Goal: Task Accomplishment & Management: Complete application form

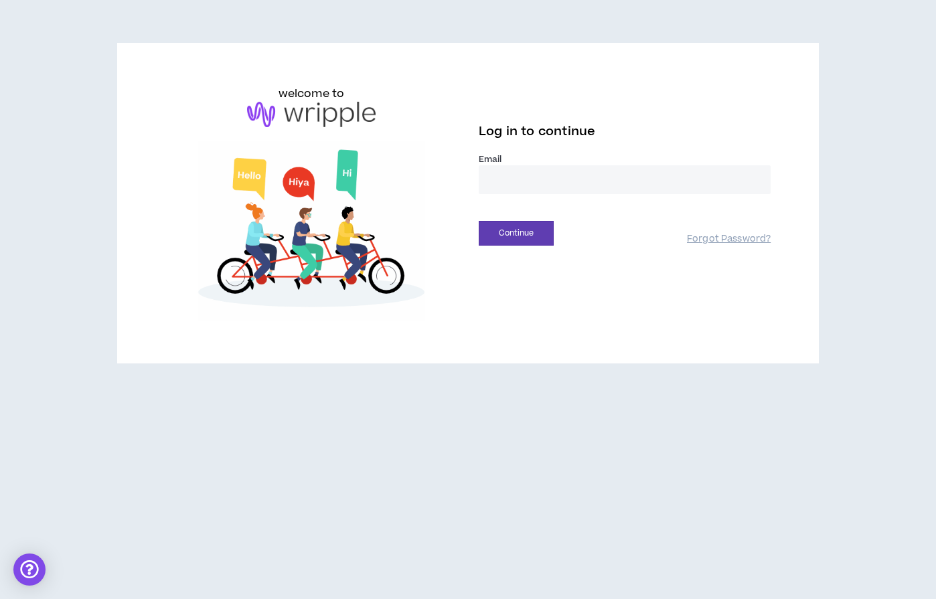
click at [506, 175] on input "email" at bounding box center [625, 179] width 292 height 29
type input "**********"
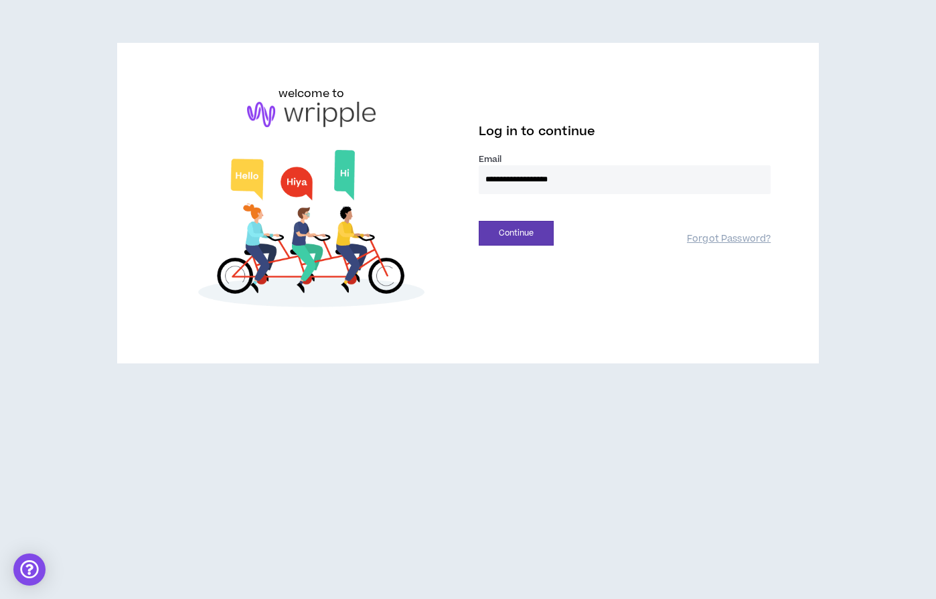
click at [479, 221] on button "Continue" at bounding box center [516, 233] width 75 height 25
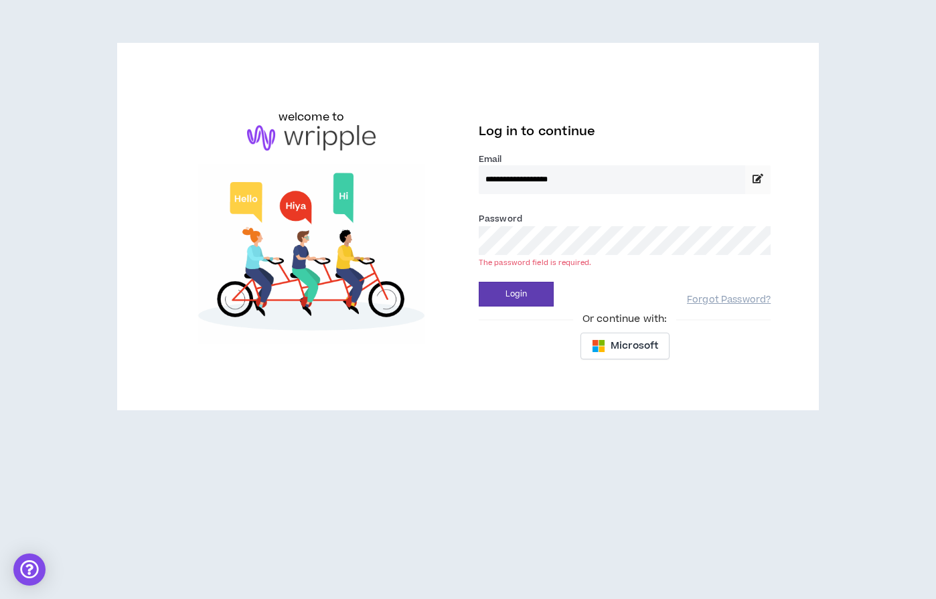
click at [479, 282] on button "Login" at bounding box center [516, 294] width 75 height 25
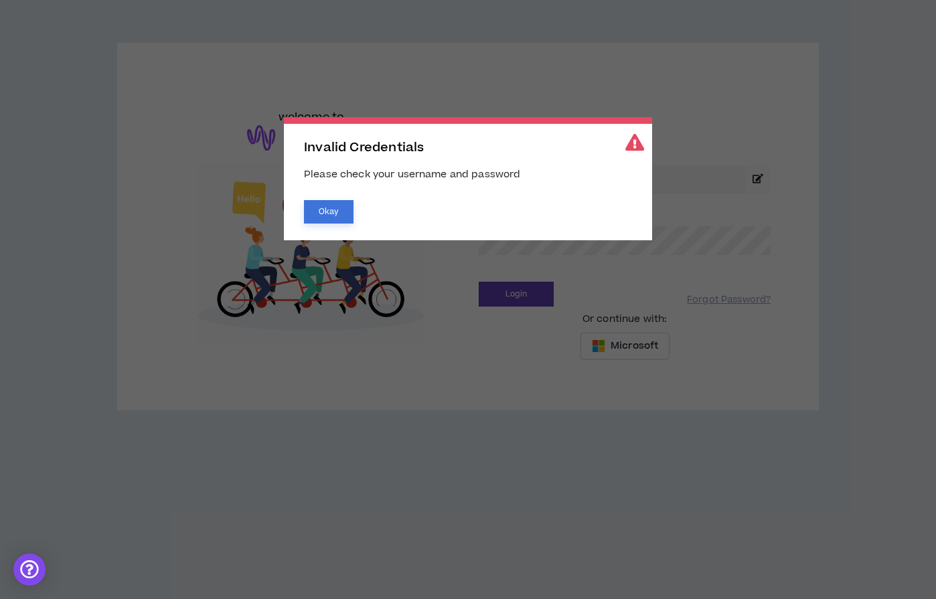
click at [319, 218] on button "Okay" at bounding box center [329, 211] width 50 height 23
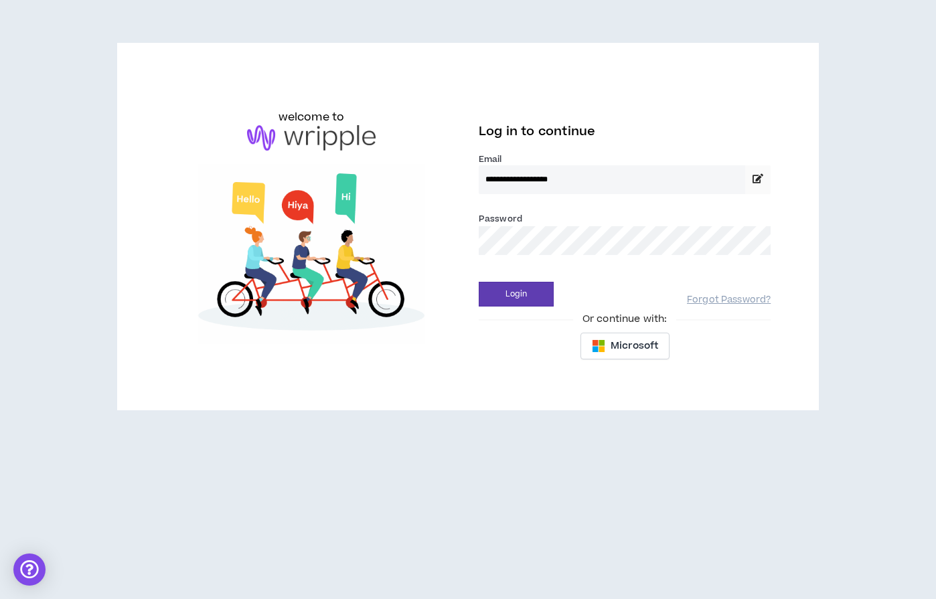
click at [444, 232] on div "**********" at bounding box center [468, 227] width 627 height 282
click at [479, 282] on button "Login" at bounding box center [516, 294] width 75 height 25
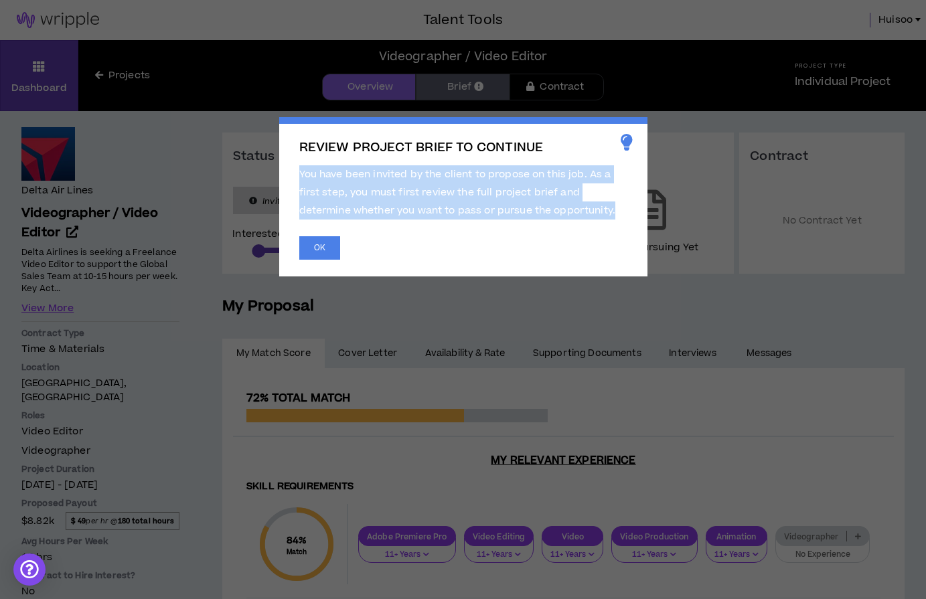
drag, startPoint x: 296, startPoint y: 173, endPoint x: 619, endPoint y: 214, distance: 325.4
click at [619, 214] on div "REVIEW PROJECT BRIEF TO CONTINUE You have been invited by the client to propose…" at bounding box center [463, 196] width 368 height 159
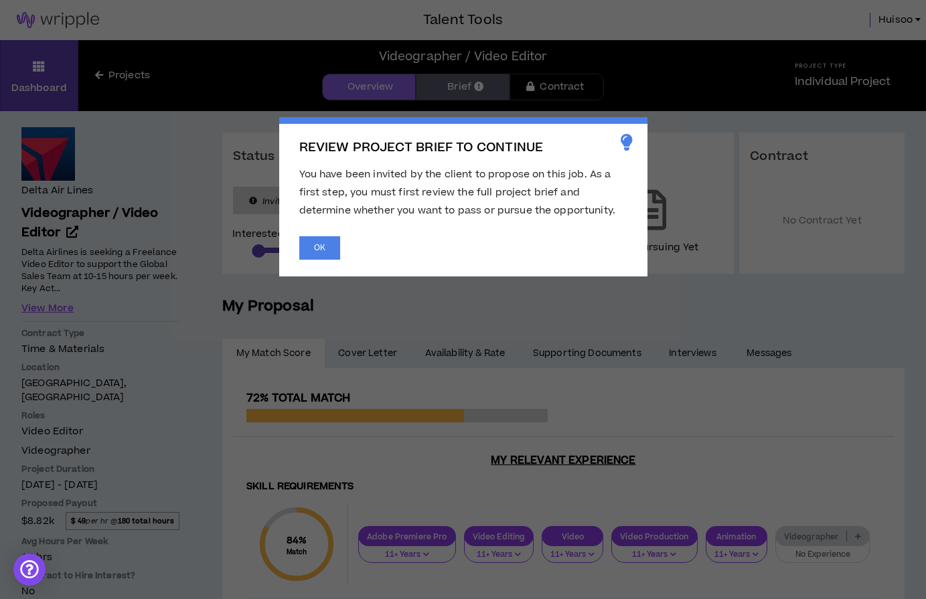
drag, startPoint x: 540, startPoint y: 244, endPoint x: 407, endPoint y: 245, distance: 133.3
click at [540, 244] on div "OK" at bounding box center [463, 247] width 328 height 23
click at [332, 244] on button "OK" at bounding box center [319, 247] width 41 height 23
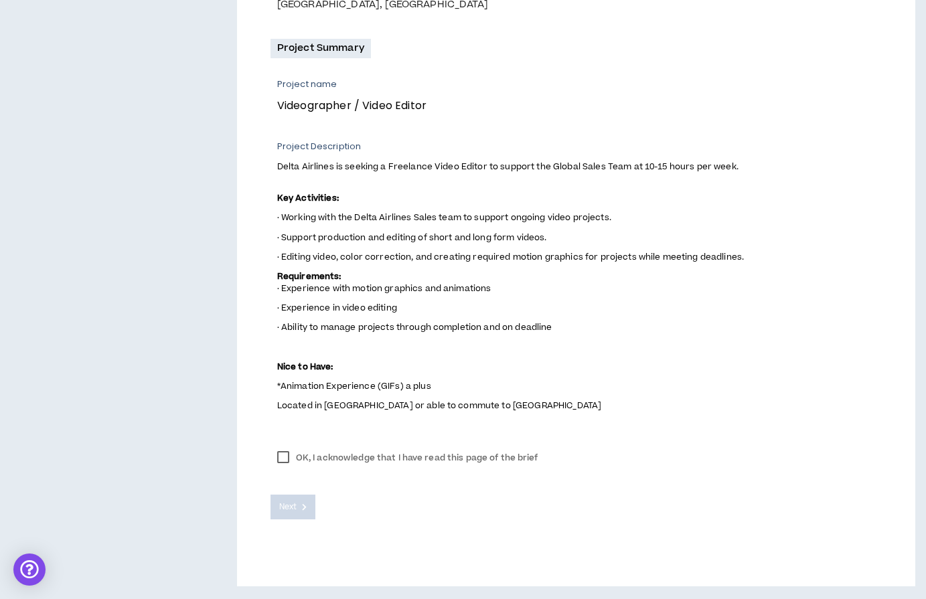
scroll to position [450, 0]
drag, startPoint x: 526, startPoint y: 290, endPoint x: 573, endPoint y: 307, distance: 49.8
click at [287, 456] on label "OK, I acknowledge that I have read this page of the brief" at bounding box center [408, 457] width 275 height 20
click at [307, 504] on button "Next" at bounding box center [294, 506] width 46 height 25
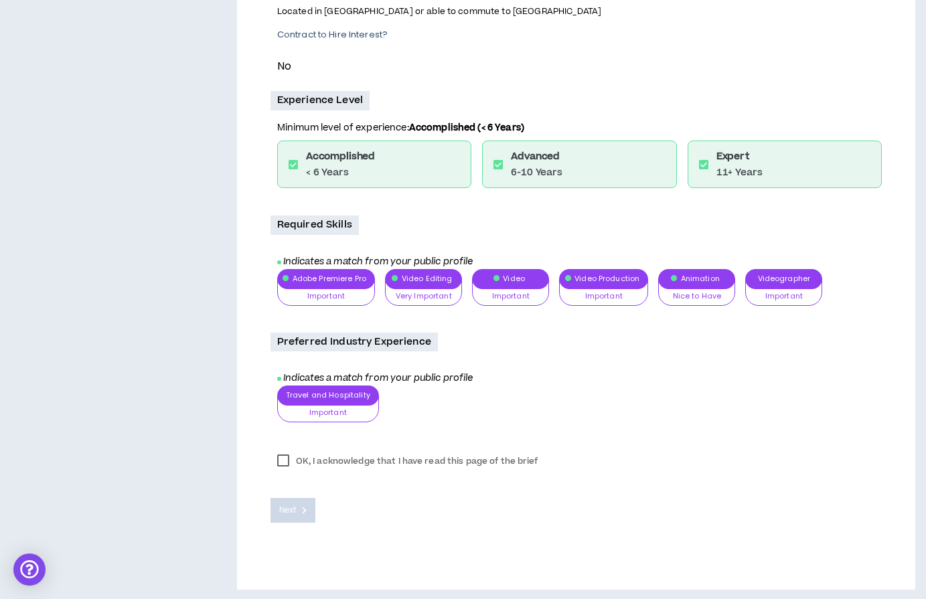
scroll to position [627, 0]
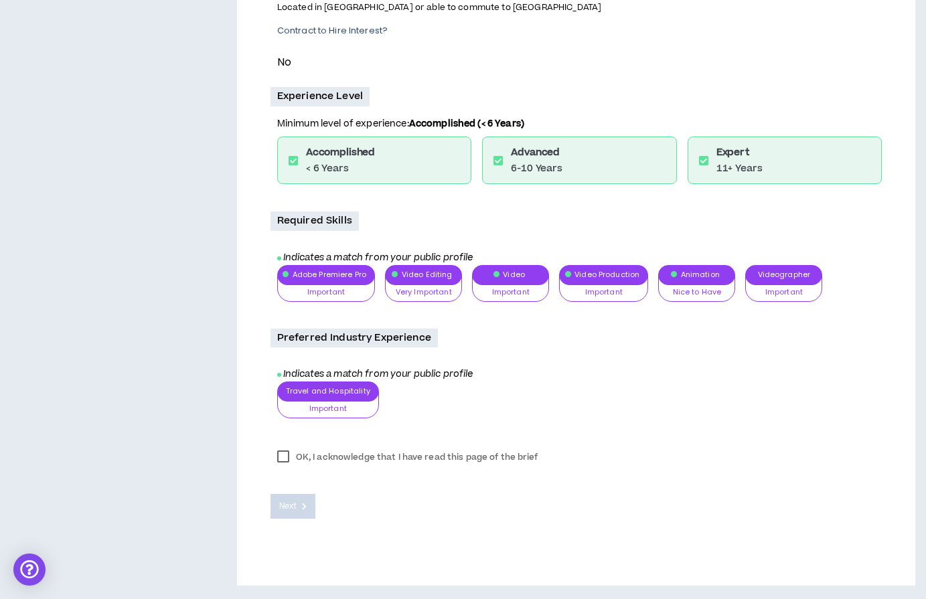
click at [281, 457] on label "OK, I acknowledge that I have read this page of the brief" at bounding box center [408, 457] width 275 height 20
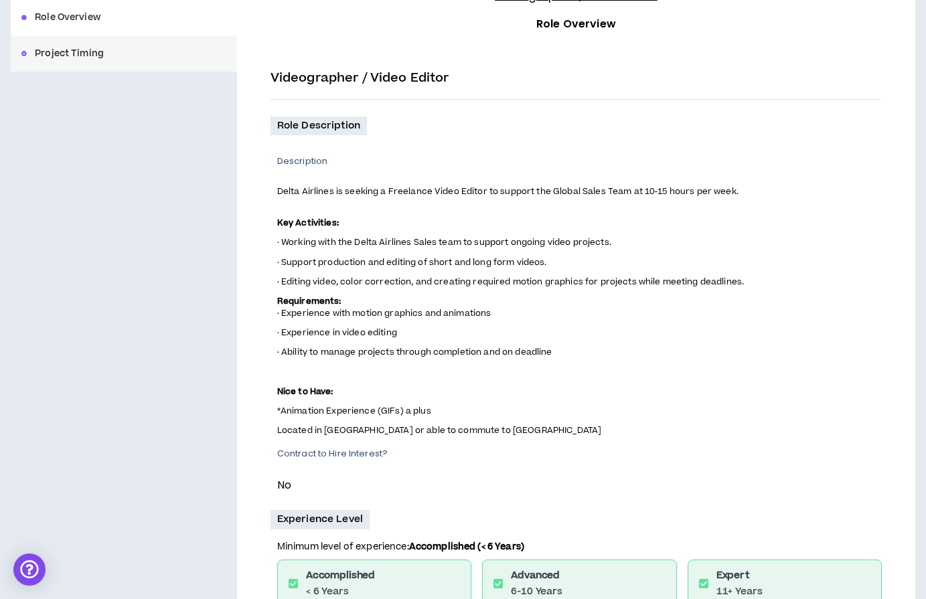
scroll to position [159, 0]
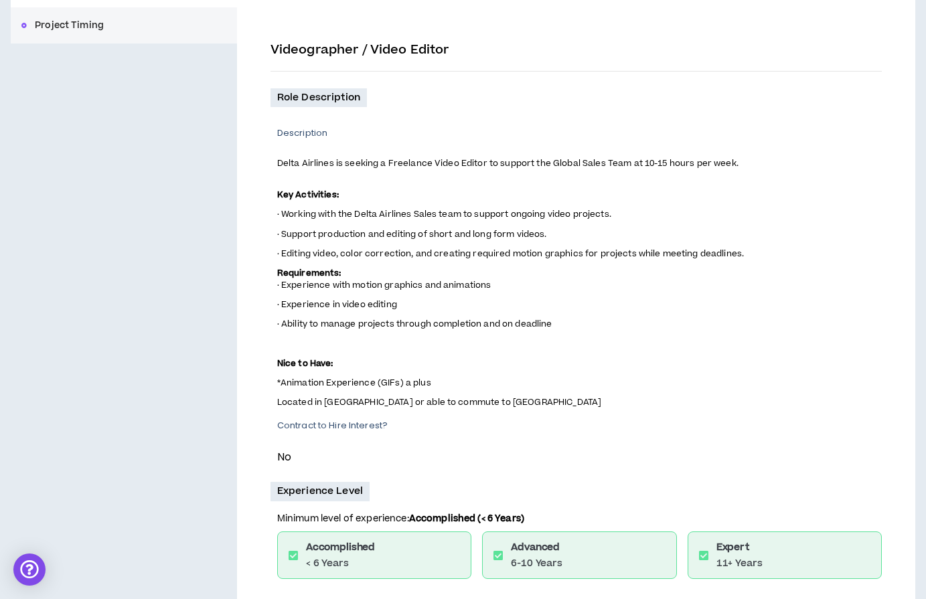
drag, startPoint x: 640, startPoint y: 411, endPoint x: 640, endPoint y: 425, distance: 13.4
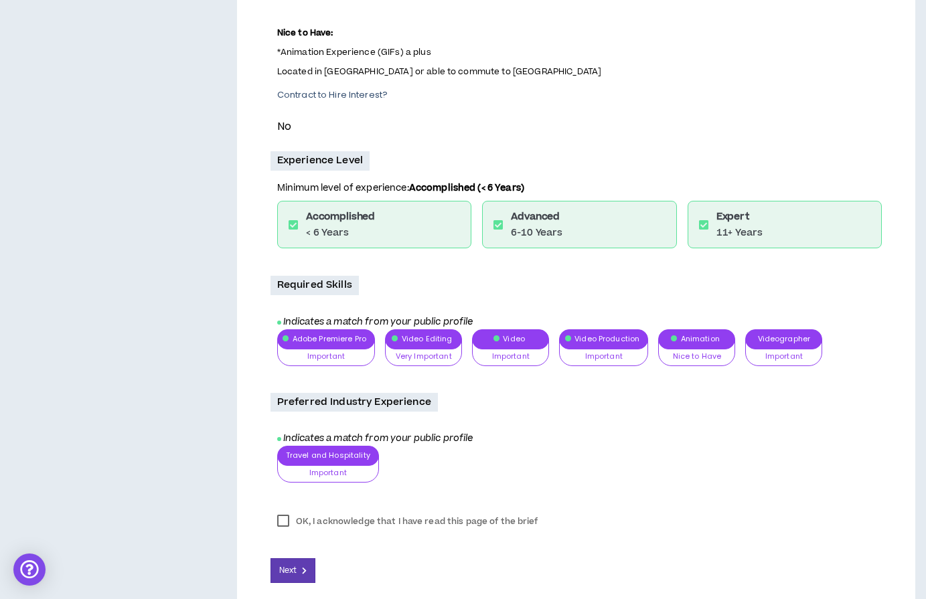
scroll to position [568, 0]
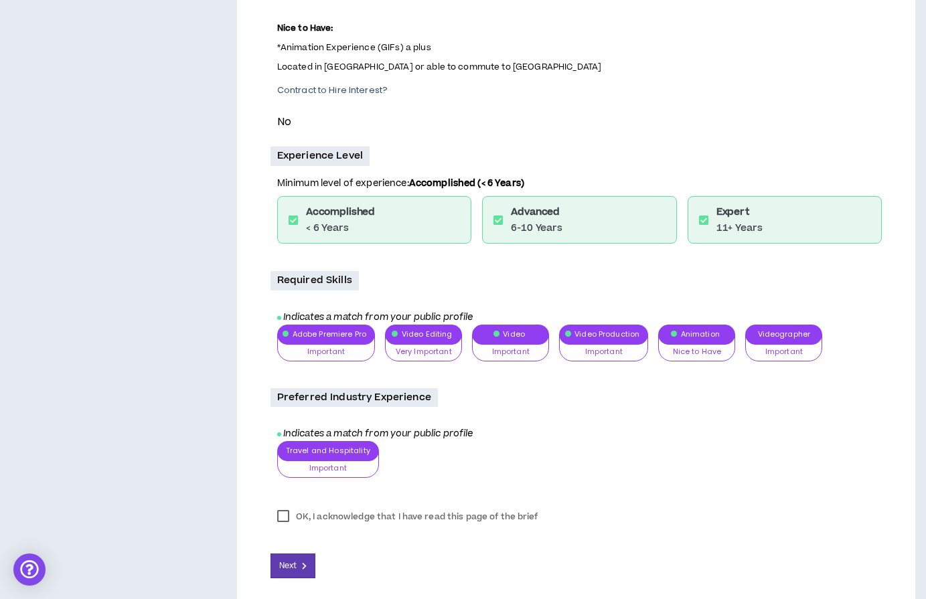
click at [546, 510] on div "OK, I acknowledge that I have read this page of the brief" at bounding box center [576, 517] width 611 height 20
click at [567, 514] on div "OK, I acknowledge that I have read this page of the brief" at bounding box center [576, 517] width 611 height 20
click at [576, 526] on div "OK, I acknowledge that I have read this page of the brief" at bounding box center [576, 517] width 611 height 20
click at [289, 573] on button "Next" at bounding box center [294, 566] width 46 height 25
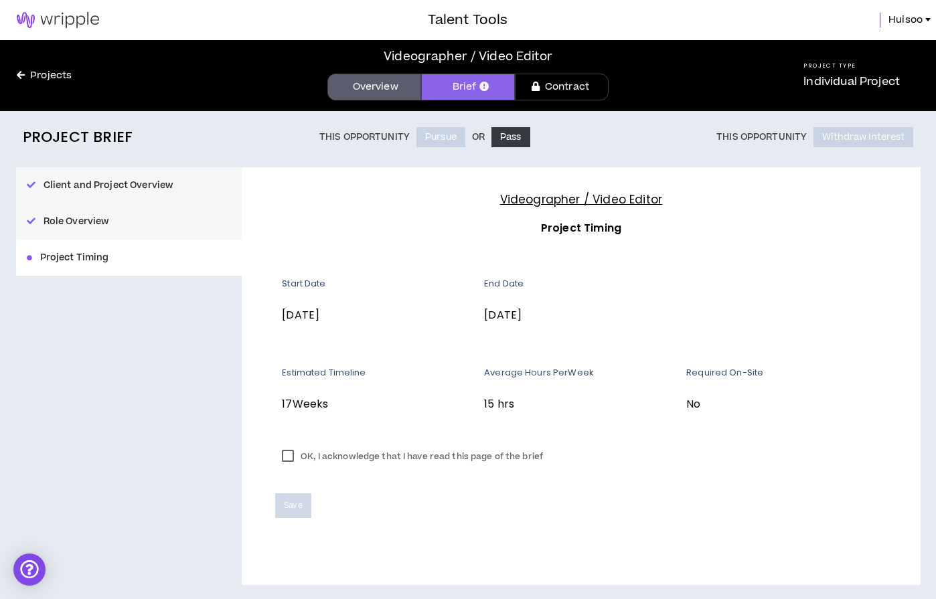
click at [287, 452] on label "OK, I acknowledge that I have read this page of the brief" at bounding box center [412, 457] width 275 height 20
click at [297, 512] on span "Save" at bounding box center [293, 506] width 18 height 13
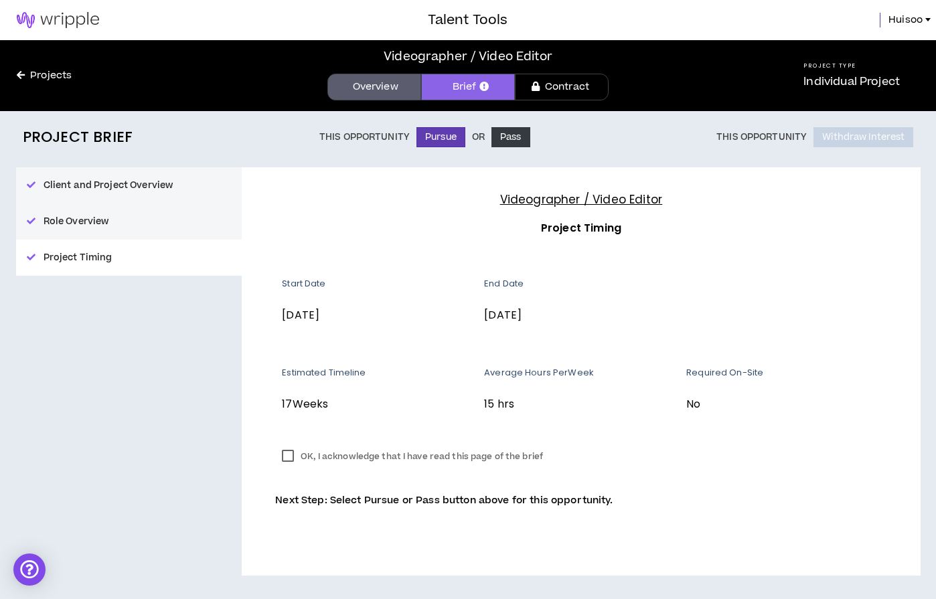
click at [389, 183] on div "Videographer / Video Editor Project Timing Start Date [DATE] End Date [DATE] Es…" at bounding box center [581, 371] width 678 height 408
click at [447, 134] on button "Pursue" at bounding box center [441, 137] width 49 height 20
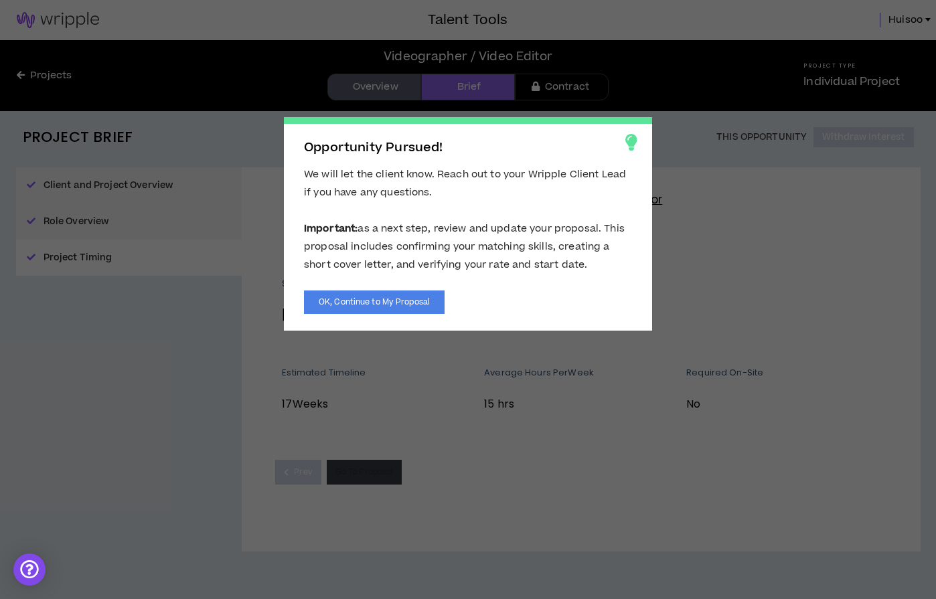
drag, startPoint x: 303, startPoint y: 177, endPoint x: 635, endPoint y: 267, distance: 343.2
click at [635, 267] on div "Opportunity Pursued! We will let the client know. Reach out to your Wripple Cli…" at bounding box center [468, 224] width 368 height 214
drag, startPoint x: 619, startPoint y: 294, endPoint x: 608, endPoint y: 297, distance: 11.7
click at [619, 294] on div "OK, Continue to My Proposal" at bounding box center [468, 302] width 328 height 23
click at [418, 303] on button "OK, Continue to My Proposal" at bounding box center [374, 302] width 141 height 23
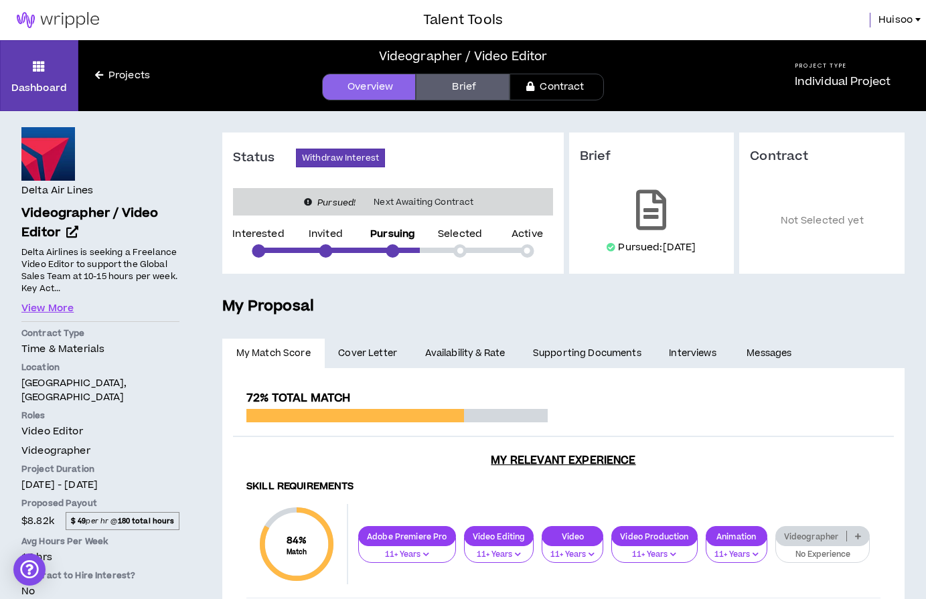
click at [364, 348] on span "Cover Letter" at bounding box center [367, 353] width 59 height 15
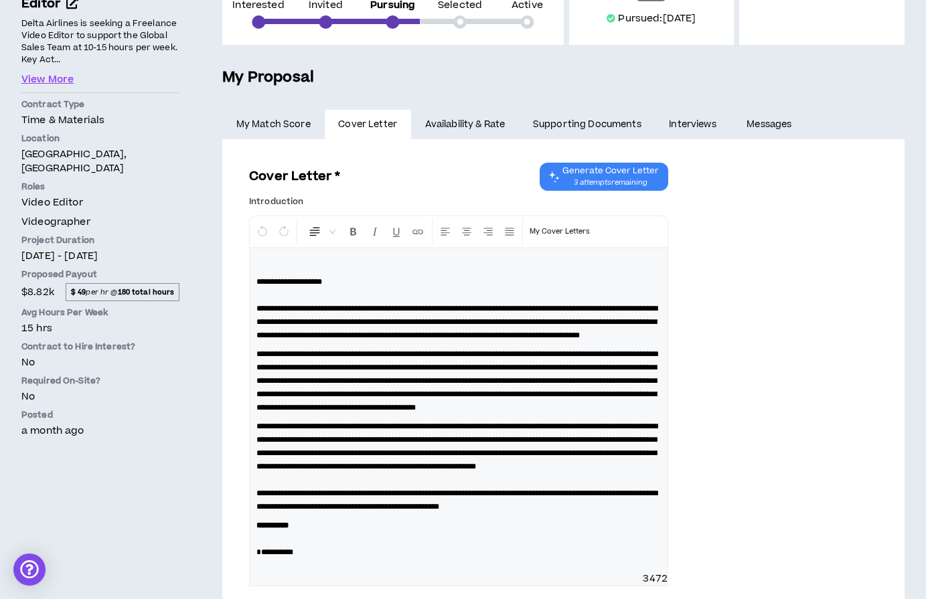
scroll to position [268, 0]
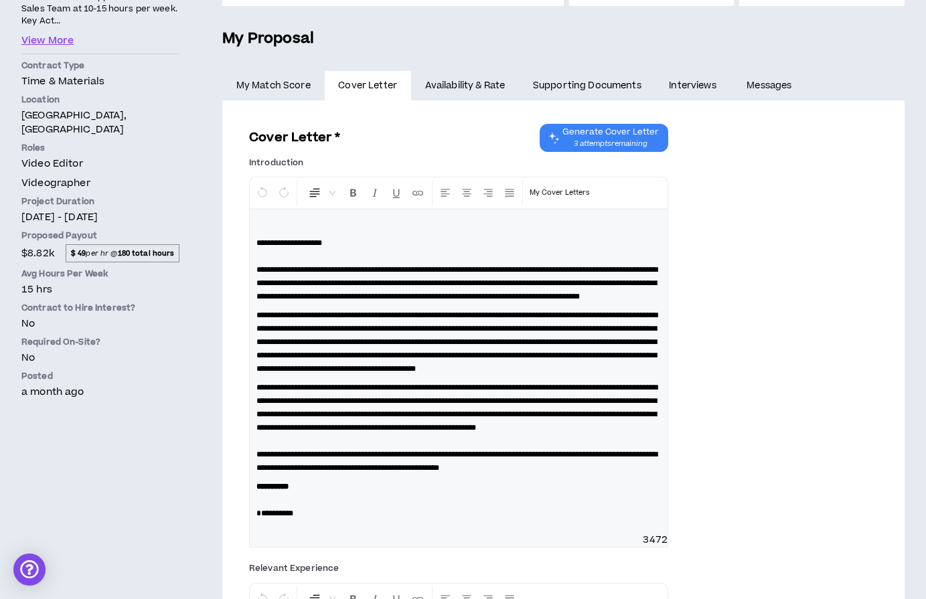
click at [467, 373] on span "**********" at bounding box center [456, 342] width 401 height 62
click at [735, 415] on div "**********" at bounding box center [563, 355] width 629 height 406
click at [591, 432] on span "**********" at bounding box center [456, 408] width 401 height 48
copy span "********"
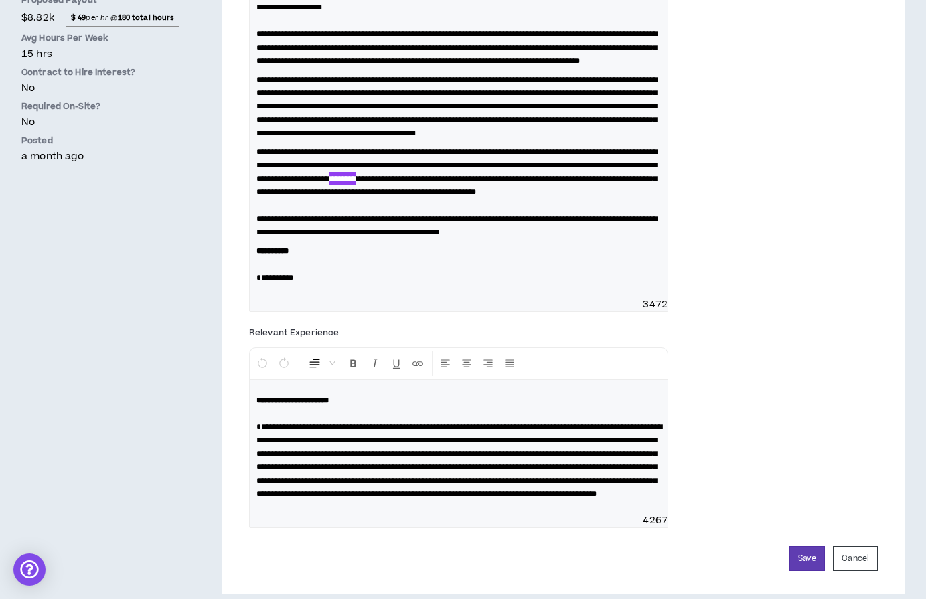
scroll to position [587, 0]
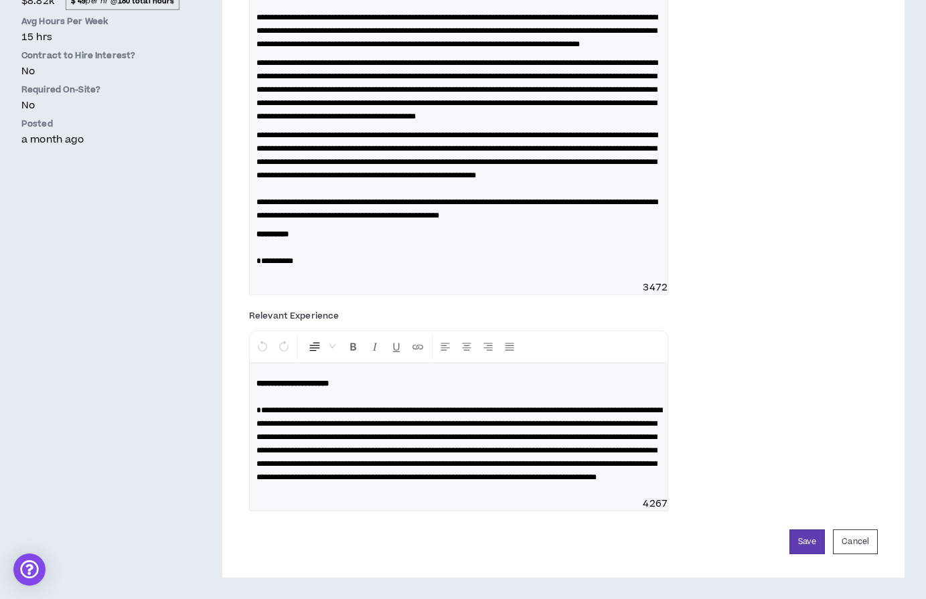
click at [537, 551] on div "Save Cancel" at bounding box center [563, 542] width 629 height 25
click at [735, 544] on button "Save" at bounding box center [807, 542] width 35 height 25
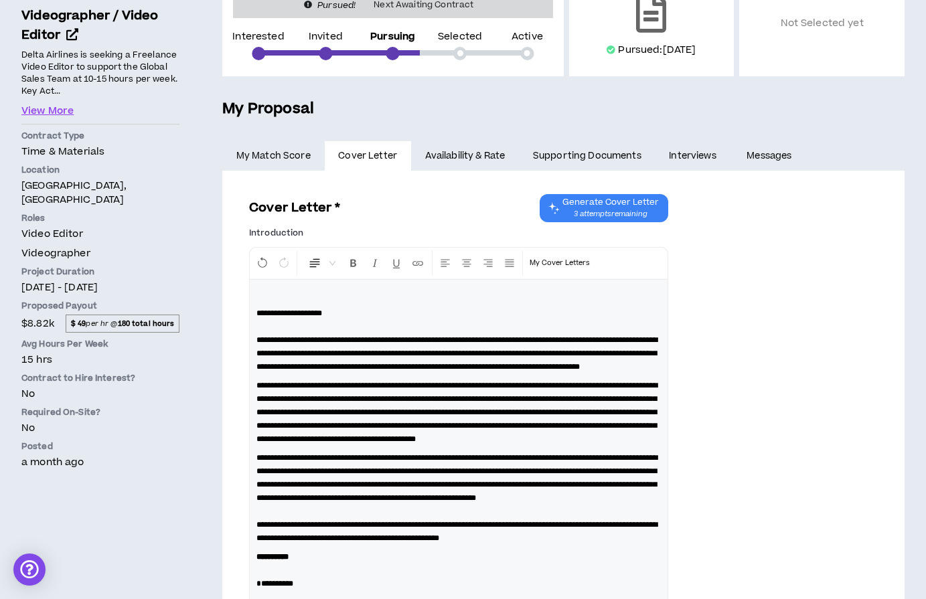
scroll to position [268, 0]
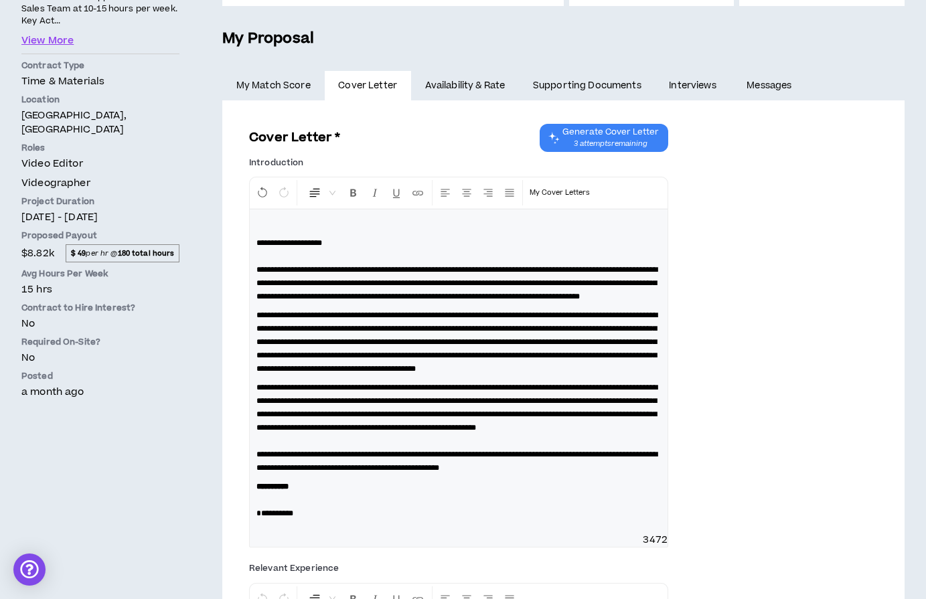
click at [476, 82] on link "Availability & Rate" at bounding box center [465, 85] width 108 height 29
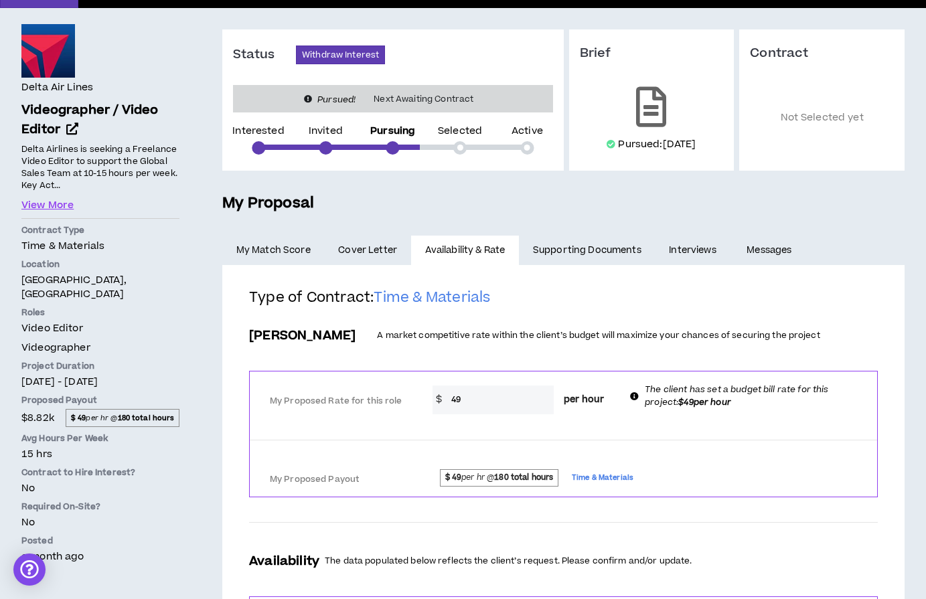
scroll to position [134, 0]
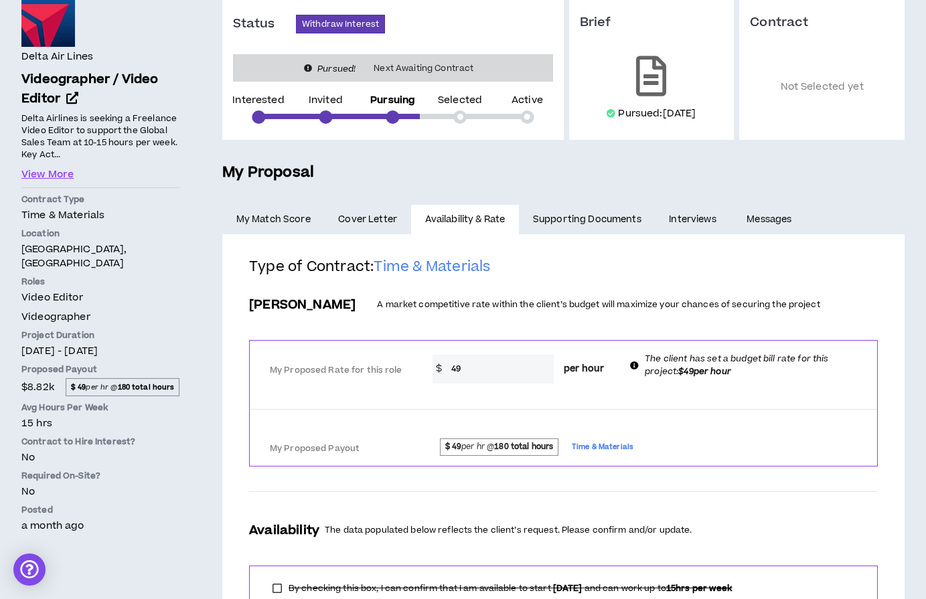
drag, startPoint x: 638, startPoint y: 360, endPoint x: 830, endPoint y: 384, distance: 193.0
click at [735, 384] on div "My Proposed Rate for this role * $ 49 per hour The client has set a budget bill…" at bounding box center [563, 367] width 627 height 42
click at [735, 402] on div at bounding box center [563, 412] width 627 height 25
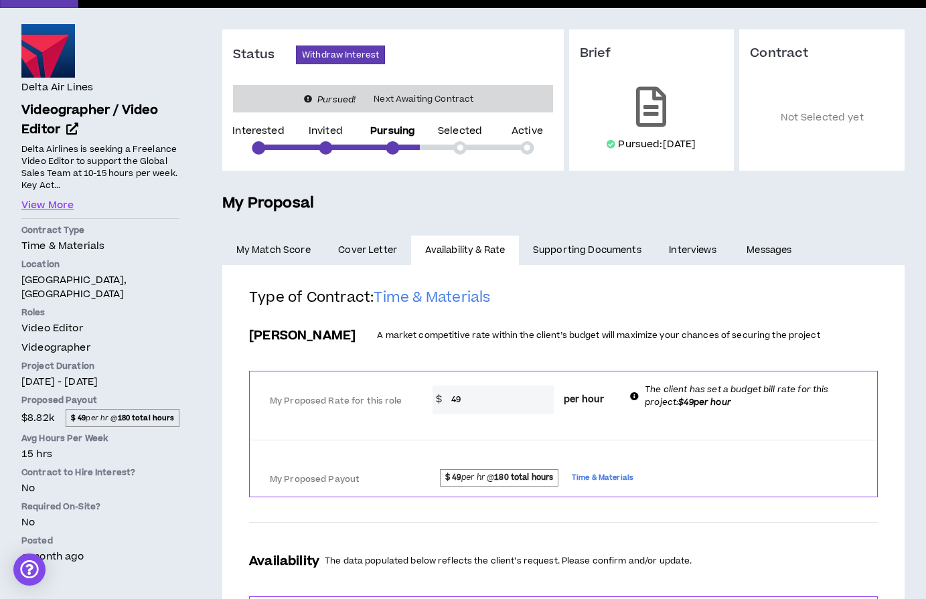
scroll to position [63, 0]
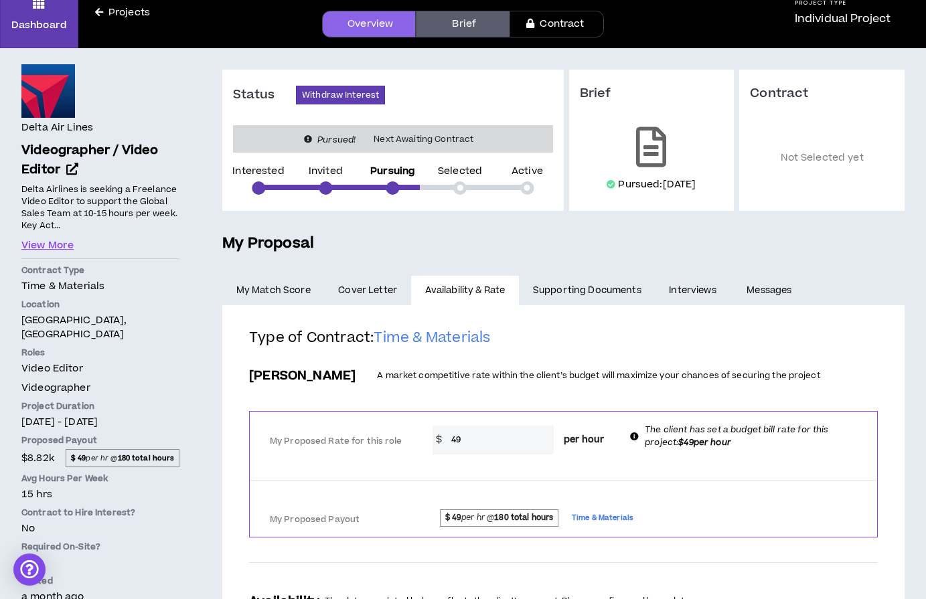
click at [295, 290] on link "My Match Score" at bounding box center [273, 290] width 102 height 29
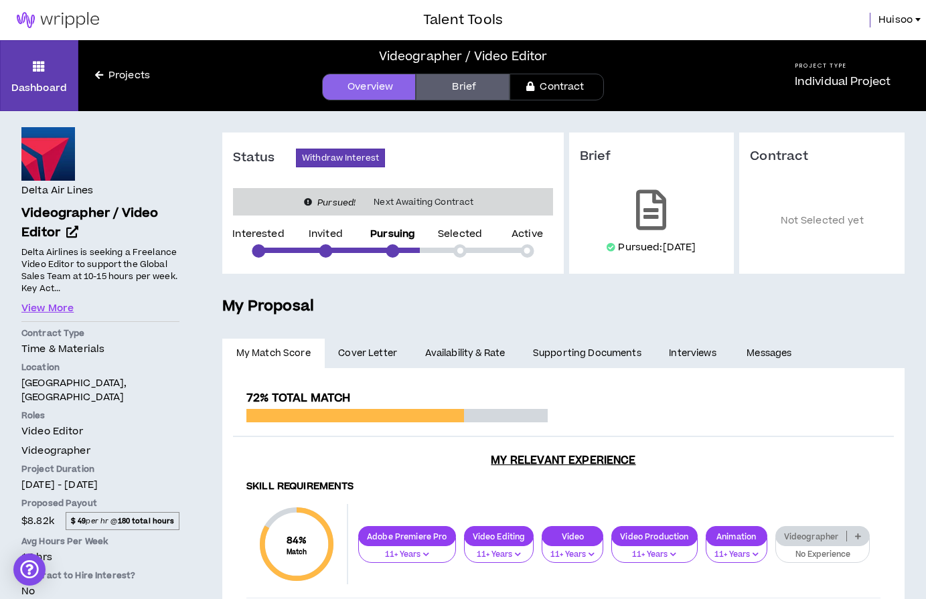
click at [454, 75] on link "Brief" at bounding box center [463, 87] width 94 height 27
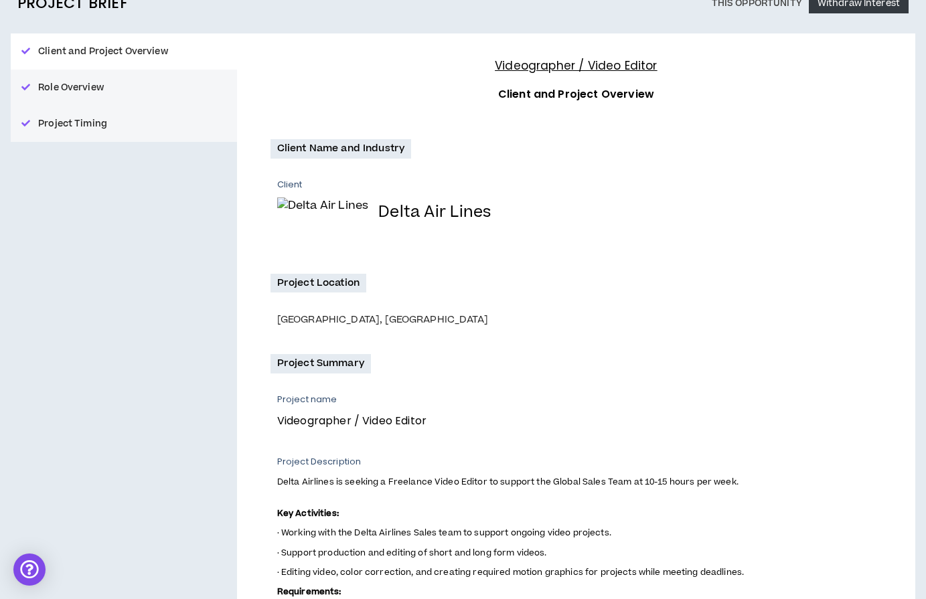
scroll to position [417, 0]
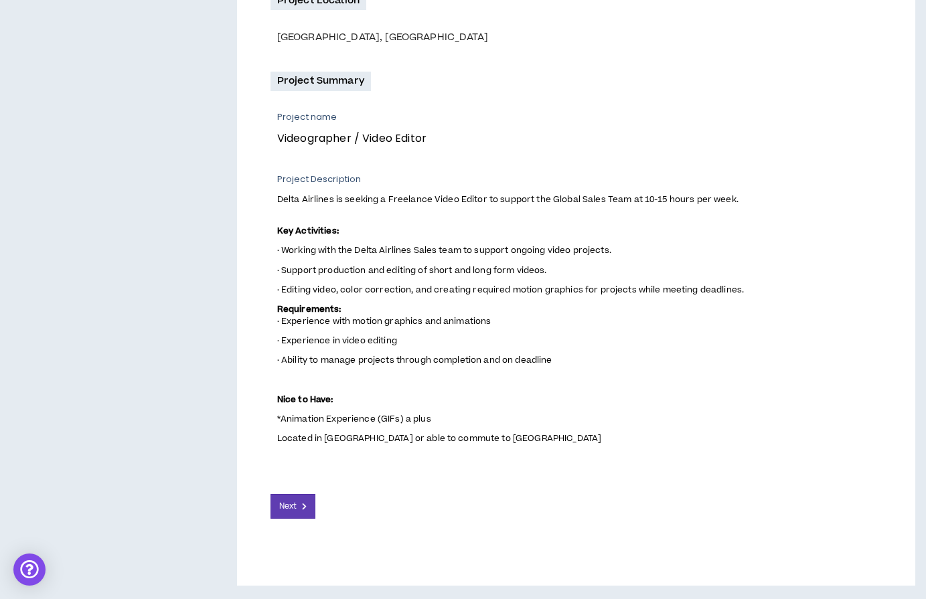
drag, startPoint x: 525, startPoint y: 479, endPoint x: 516, endPoint y: 476, distance: 10.0
click at [522, 479] on div "Next" at bounding box center [576, 496] width 611 height 46
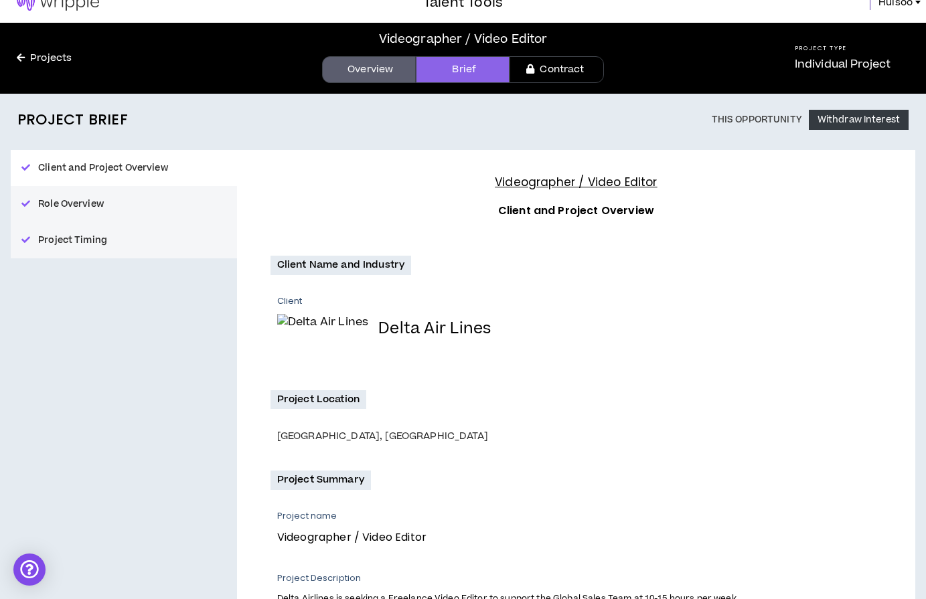
scroll to position [0, 0]
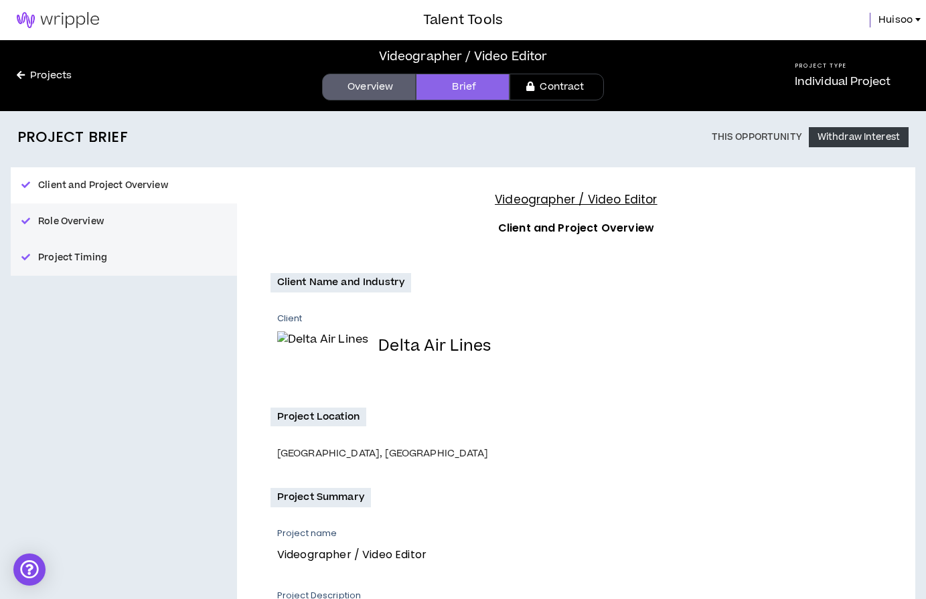
click at [516, 364] on div "Client Delta Air Lines" at bounding box center [579, 345] width 605 height 65
click at [559, 92] on link "Contract" at bounding box center [557, 87] width 94 height 27
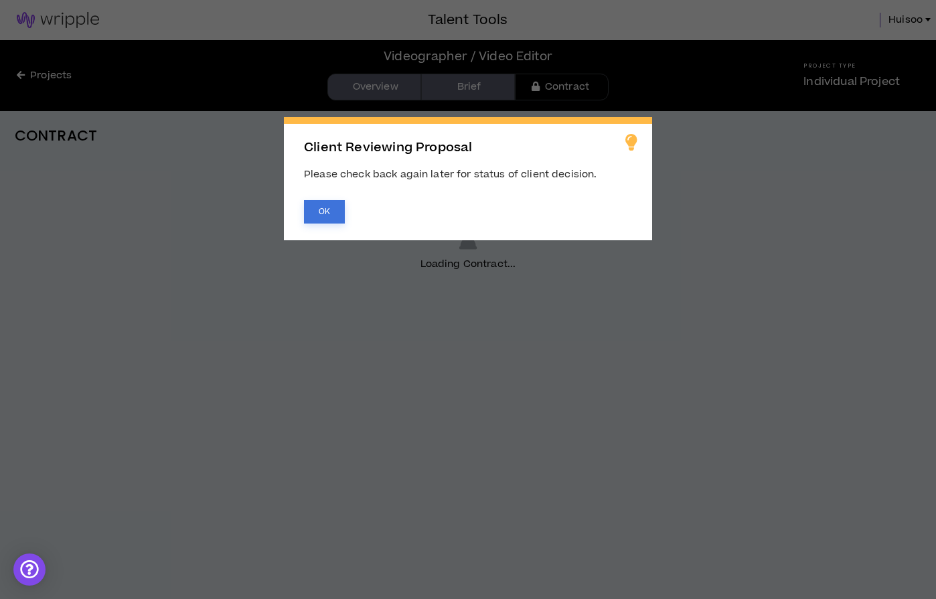
click at [323, 206] on button "OK" at bounding box center [324, 211] width 41 height 23
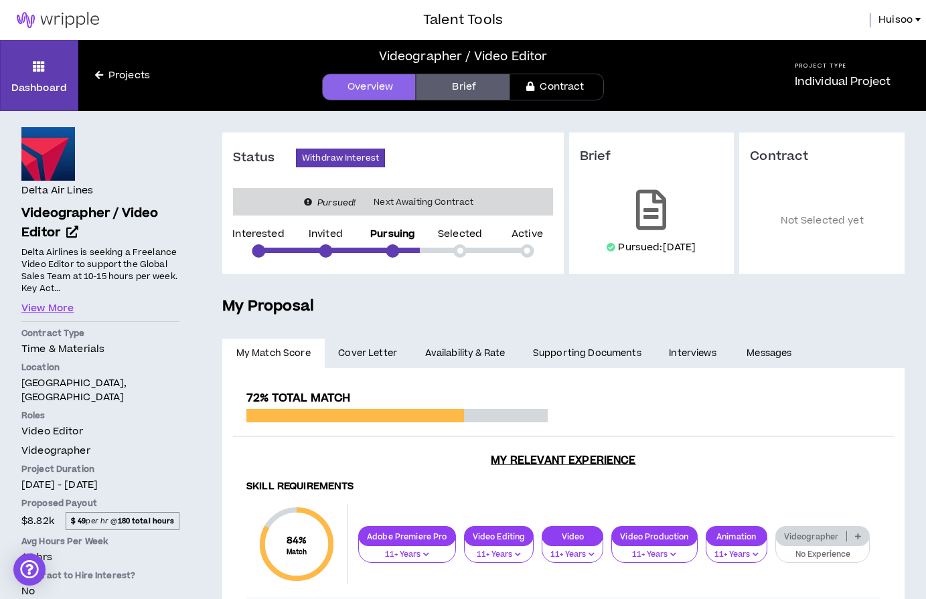
drag, startPoint x: 240, startPoint y: 508, endPoint x: 232, endPoint y: 362, distance: 145.6
